Goal: Information Seeking & Learning: Learn about a topic

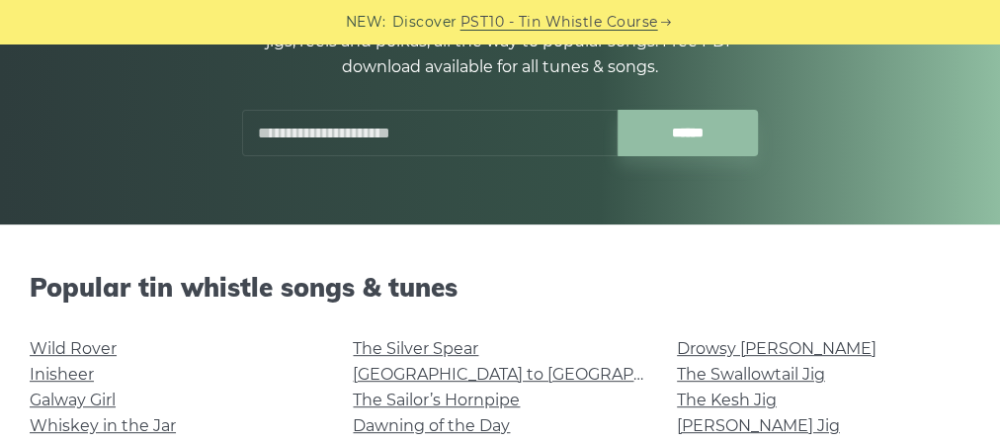
scroll to position [316, 0]
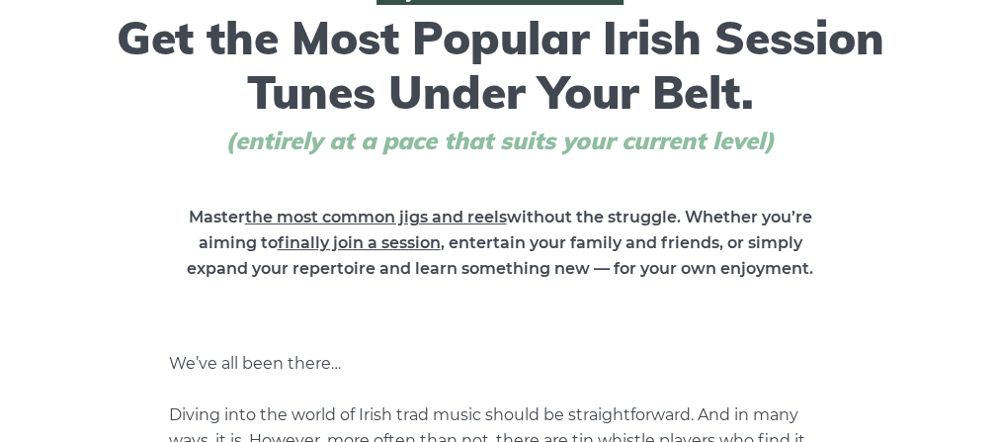
scroll to position [158, 0]
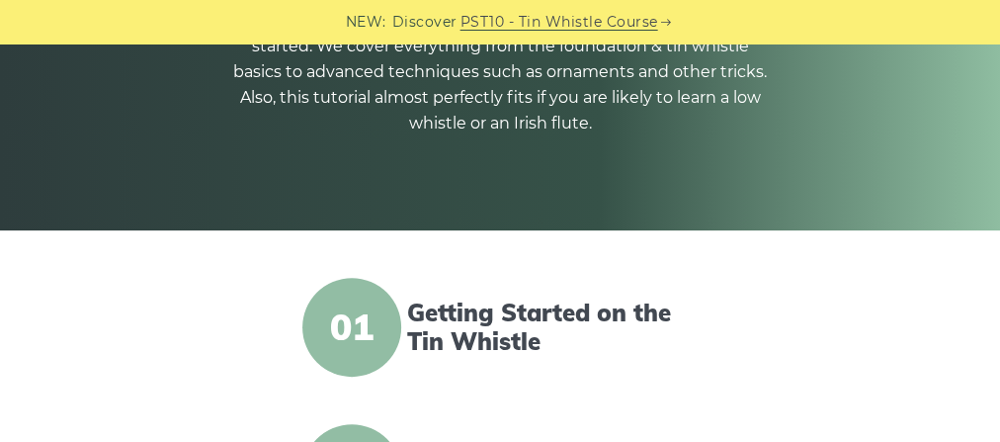
scroll to position [316, 0]
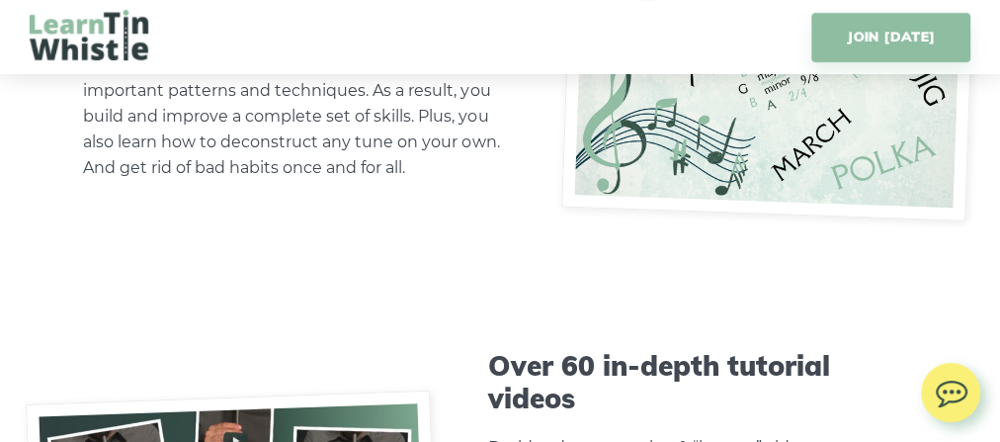
scroll to position [6169, 0]
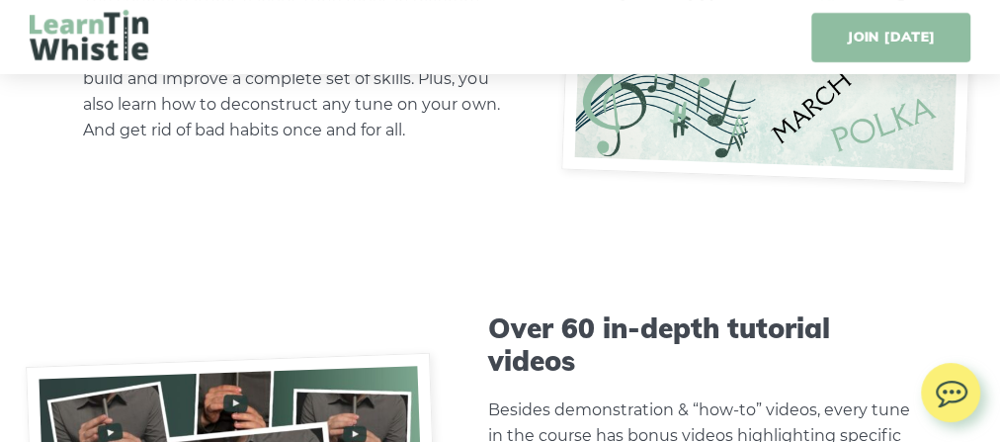
click at [863, 24] on link "JOIN [DATE]" at bounding box center [891, 37] width 159 height 49
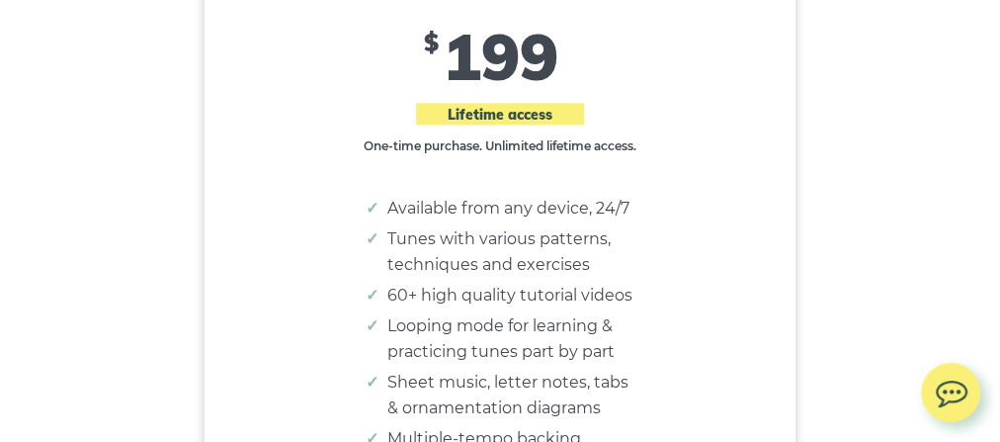
scroll to position [16407, 0]
